Goal: Information Seeking & Learning: Learn about a topic

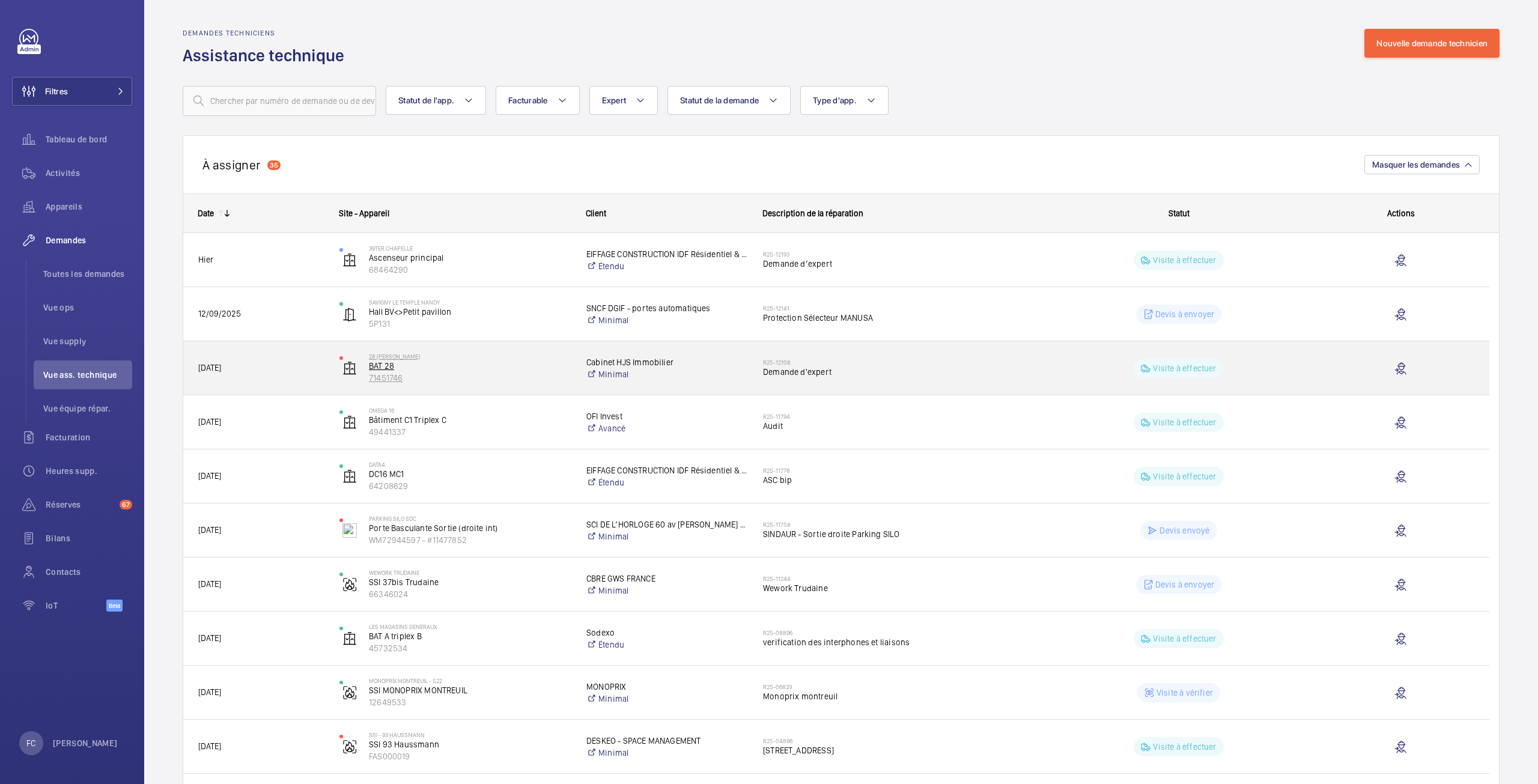
click at [387, 360] on p "BAT 28" at bounding box center [469, 365] width 202 height 12
click at [774, 374] on span "Demande d'expert" at bounding box center [896, 371] width 267 height 12
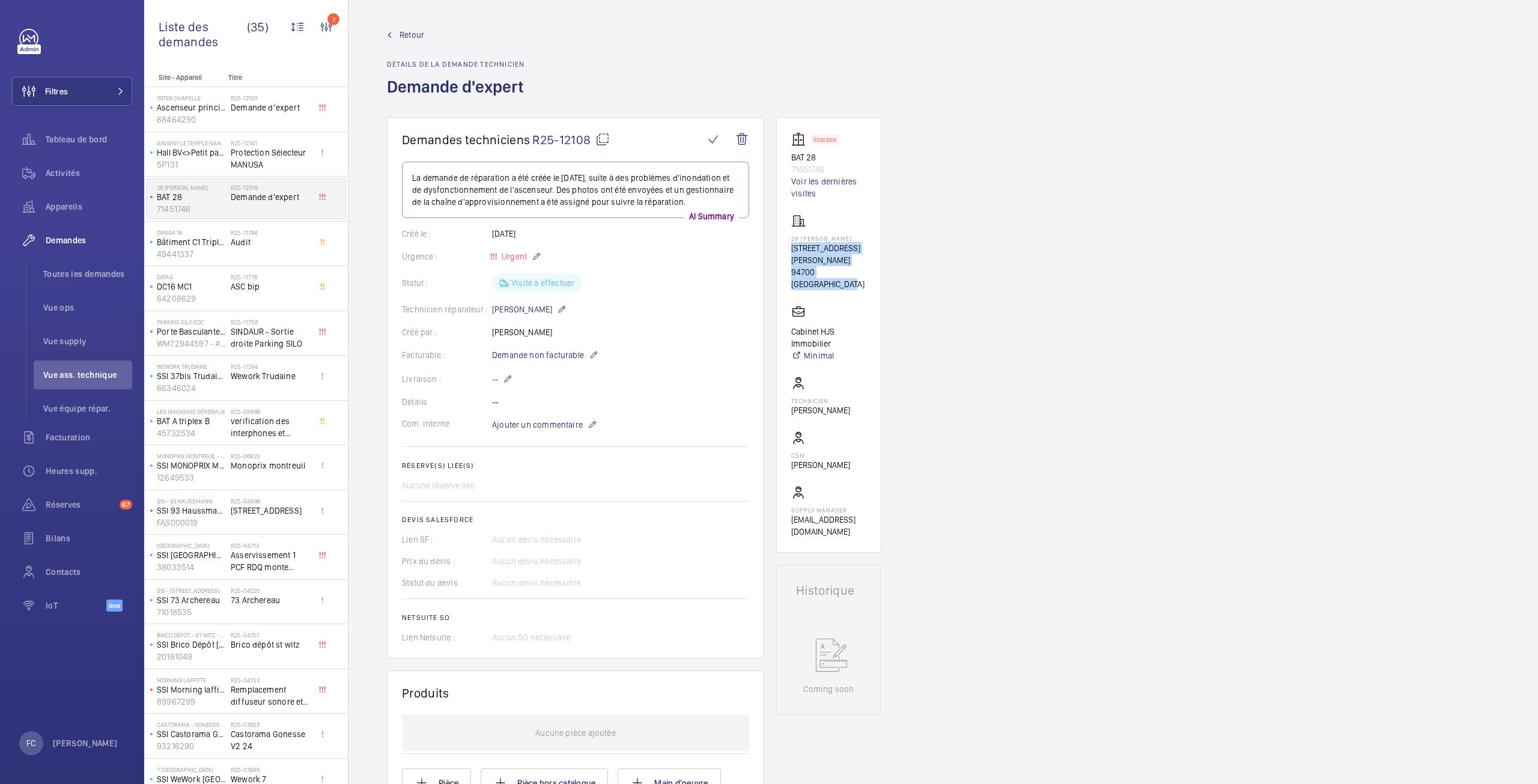
drag, startPoint x: 791, startPoint y: 246, endPoint x: 822, endPoint y: 291, distance: 54.6
click at [822, 291] on wm-front-card-body "Stopped BAT 28 71451746 Voir les dernières visites 28 [PERSON_NAME] [STREET_ADD…" at bounding box center [828, 335] width 75 height 405
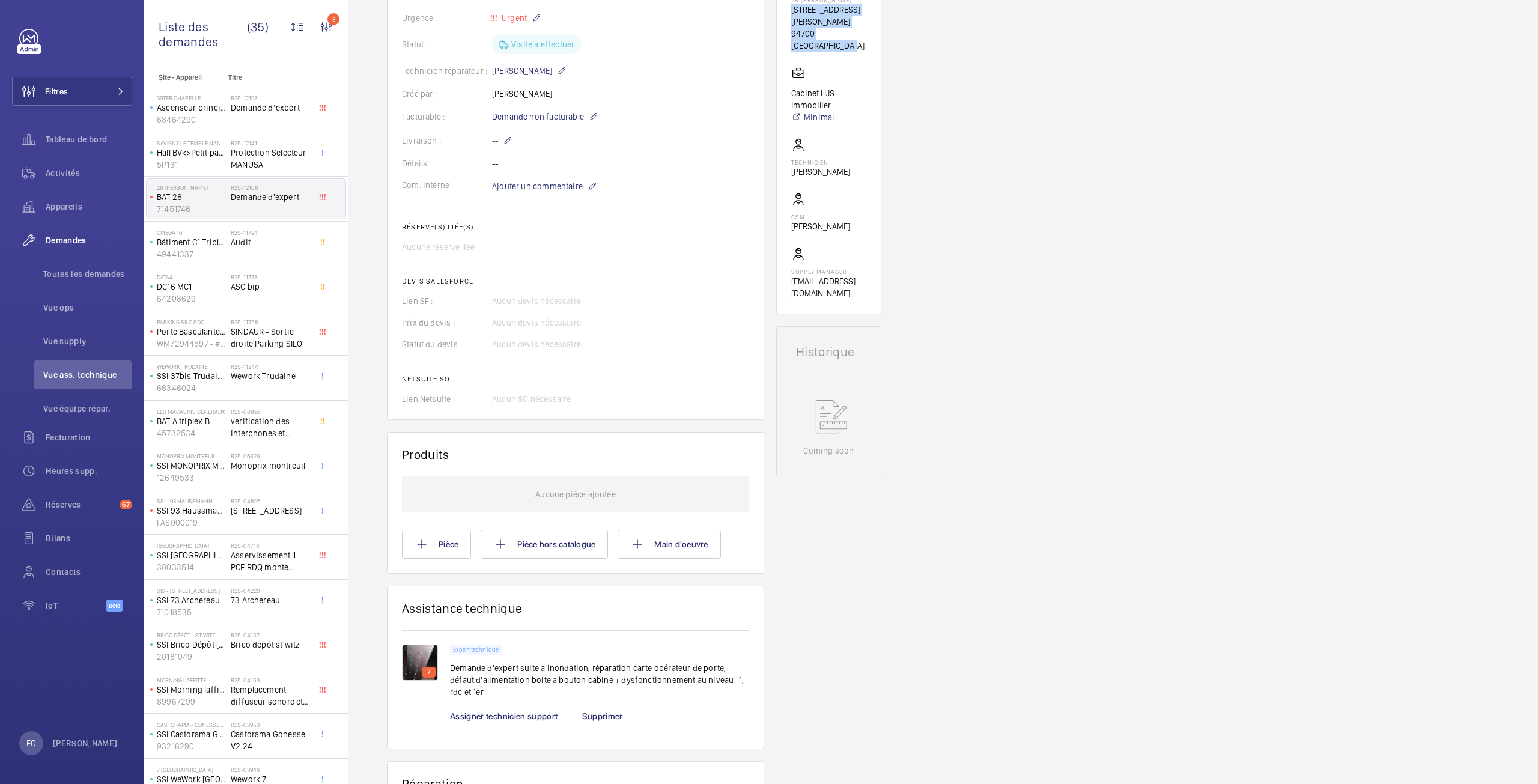
scroll to position [240, 0]
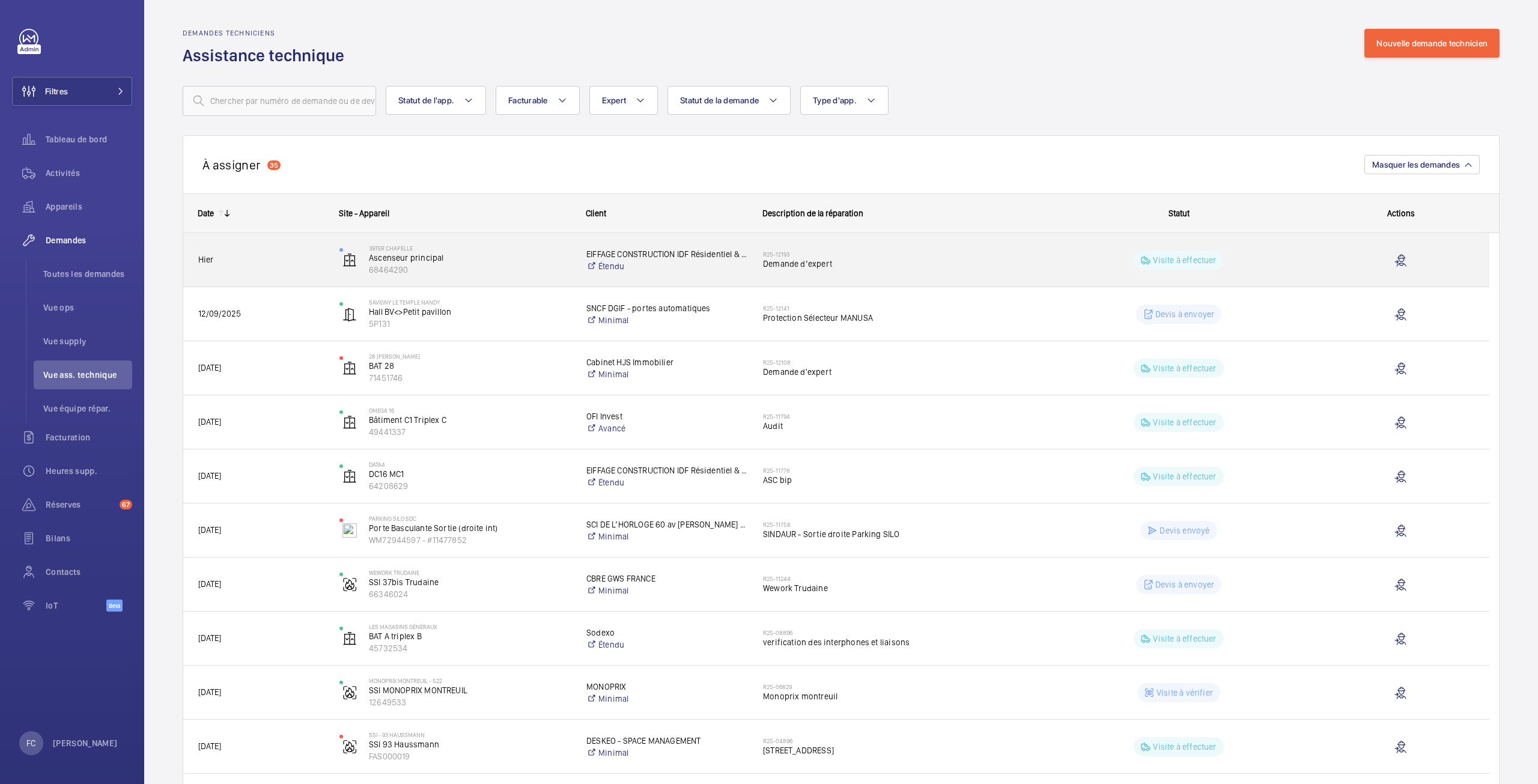
click at [708, 252] on p "EIFFAGE CONSTRUCTION IDF Résidentiel & Fonctionnel" at bounding box center [666, 254] width 161 height 12
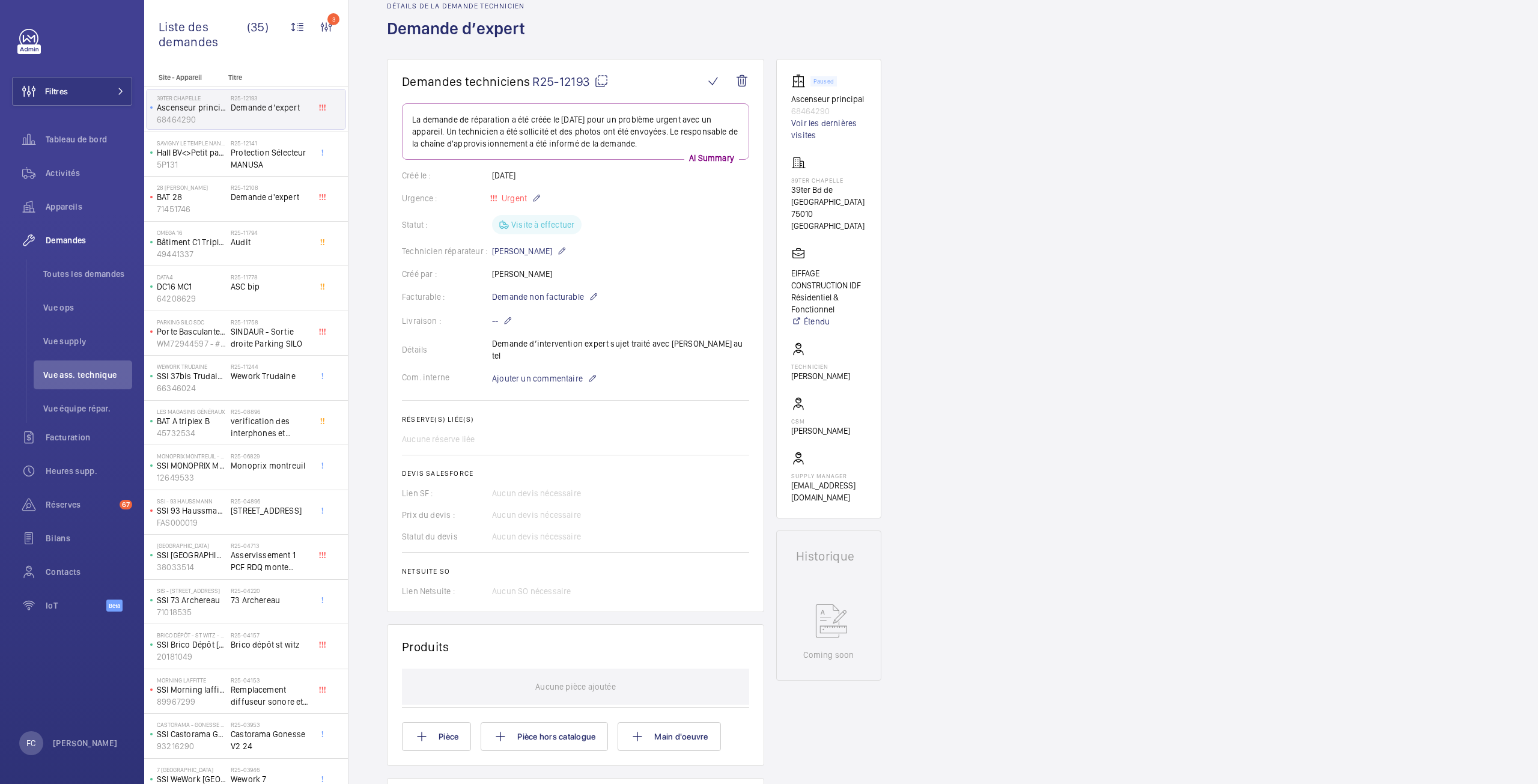
scroll to position [60, 0]
drag, startPoint x: 715, startPoint y: 343, endPoint x: 494, endPoint y: 339, distance: 221.0
click at [494, 339] on div "[PERSON_NAME] d’intervention expert sujet traité avec [PERSON_NAME] au tel" at bounding box center [575, 348] width 347 height 24
